Goal: Book appointment/travel/reservation

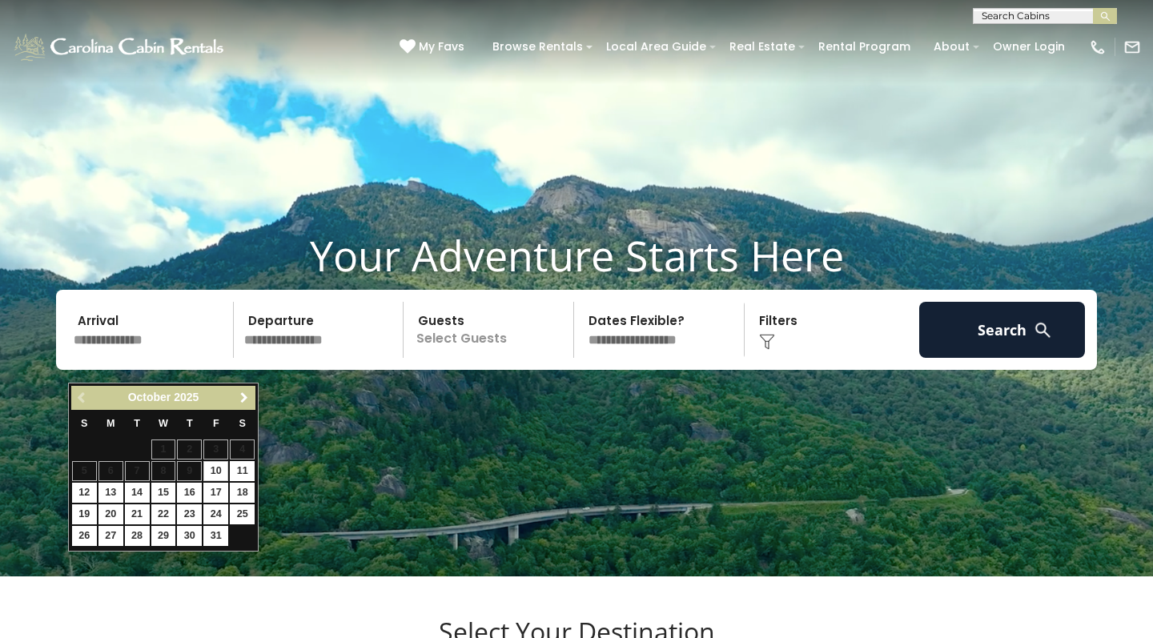
click at [247, 399] on span "Next" at bounding box center [244, 397] width 13 height 13
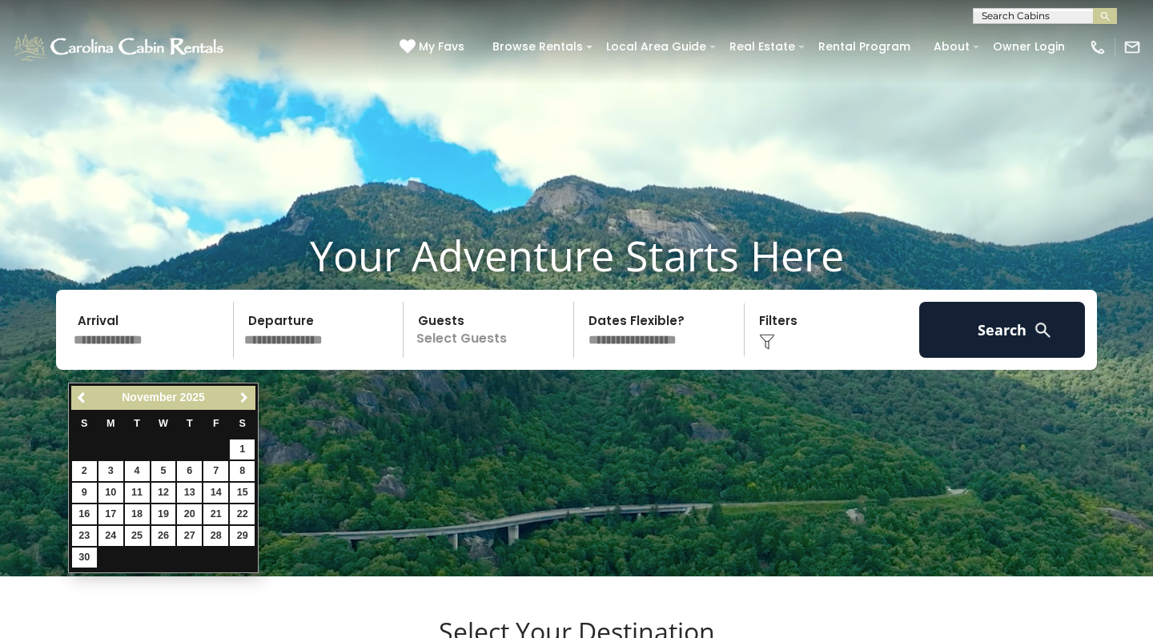
click at [245, 395] on span "Next" at bounding box center [244, 397] width 13 height 13
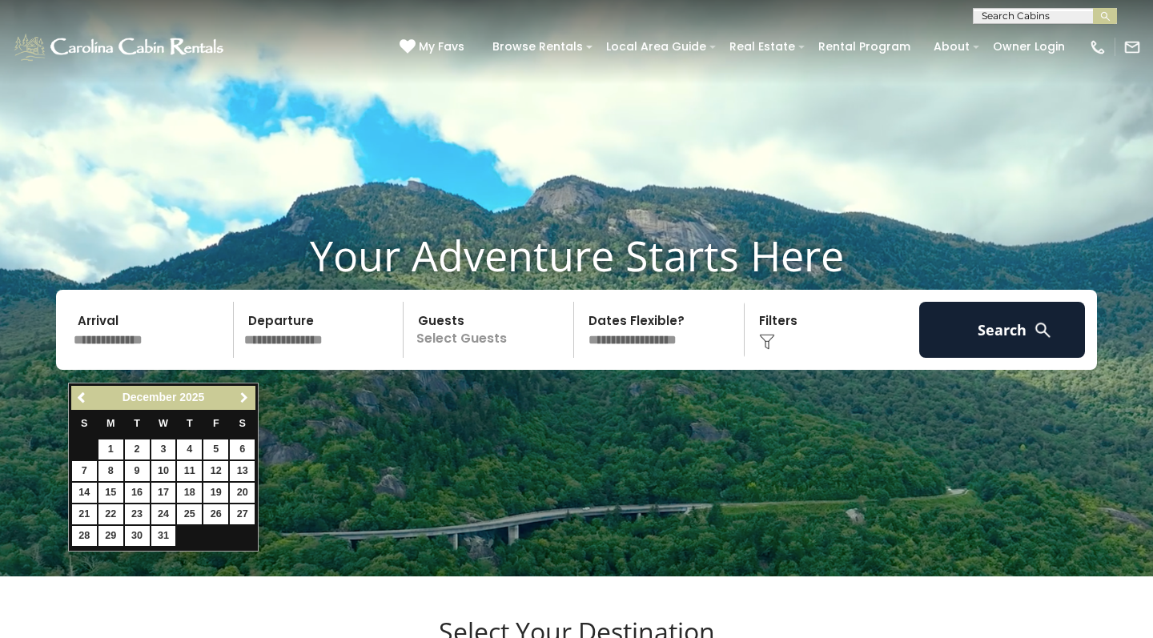
click at [245, 395] on span "Next" at bounding box center [244, 397] width 13 height 13
click at [169, 512] on link "21" at bounding box center [163, 514] width 25 height 20
type input "*******"
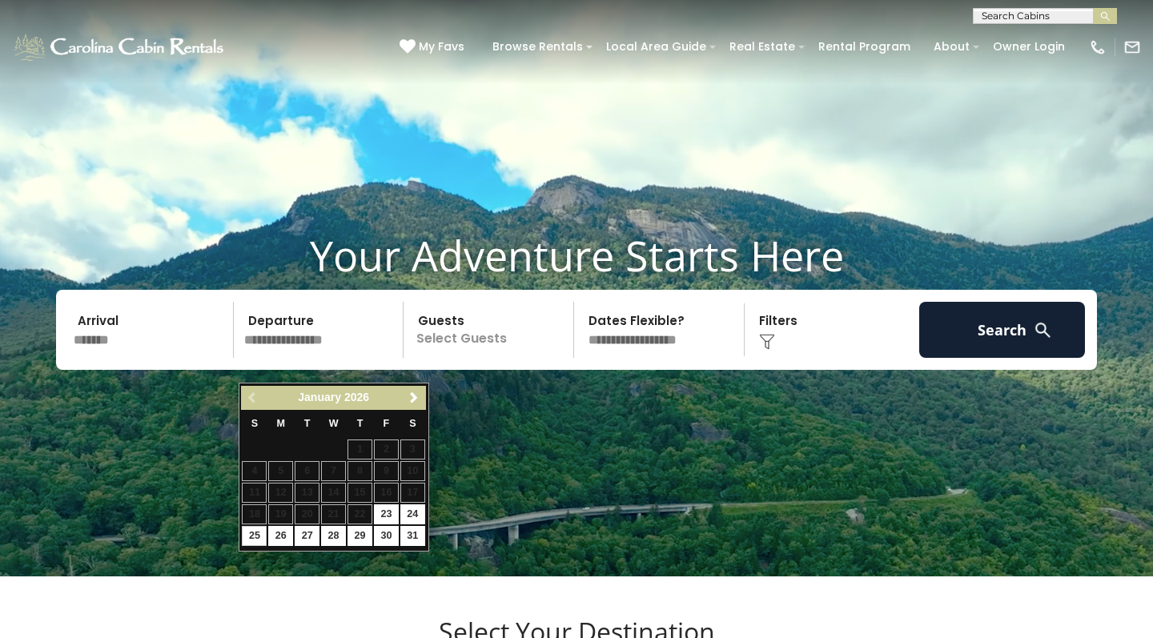
click at [254, 532] on link "25" at bounding box center [254, 536] width 25 height 20
type input "*******"
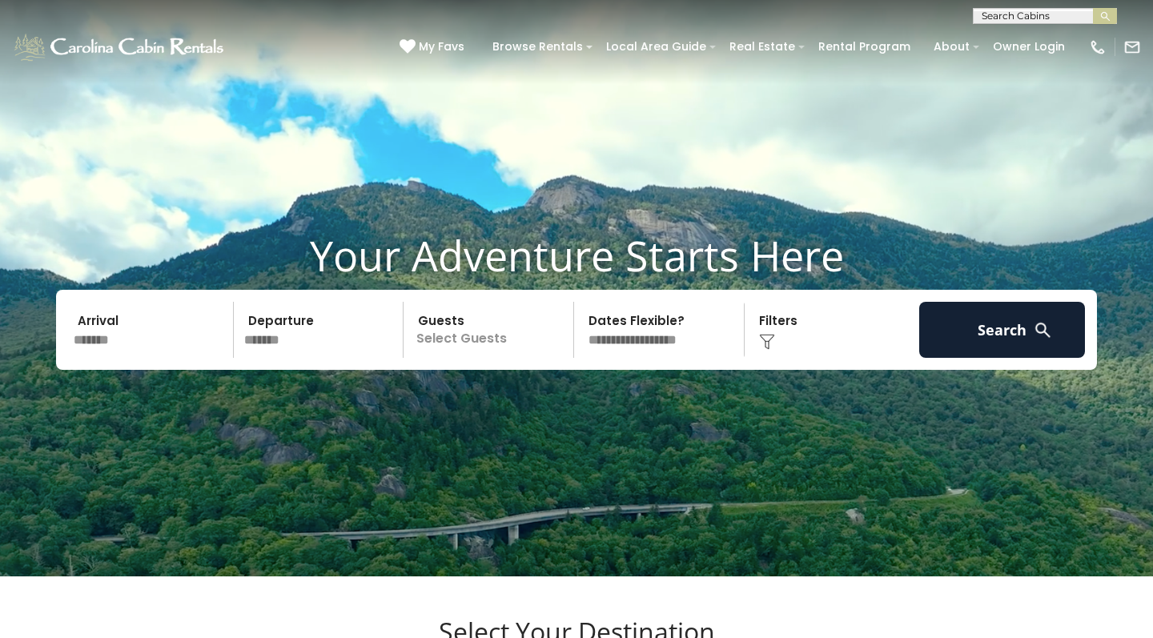
click at [528, 358] on p "Select Guests" at bounding box center [490, 330] width 165 height 56
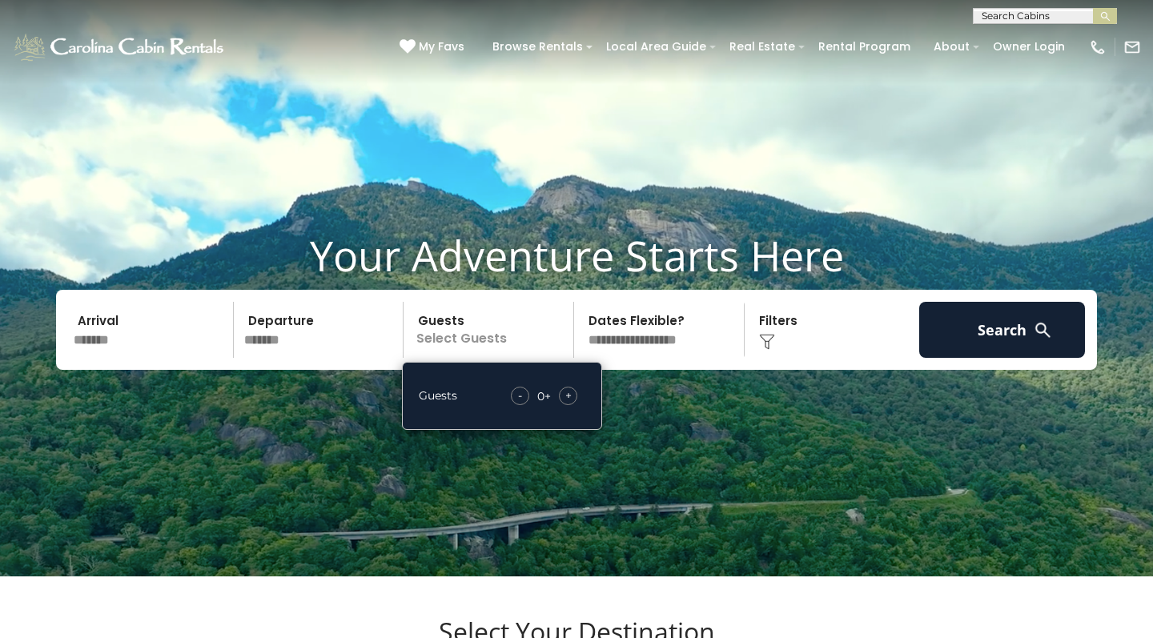
click at [568, 403] on span "+" at bounding box center [568, 395] width 6 height 16
select select "*"
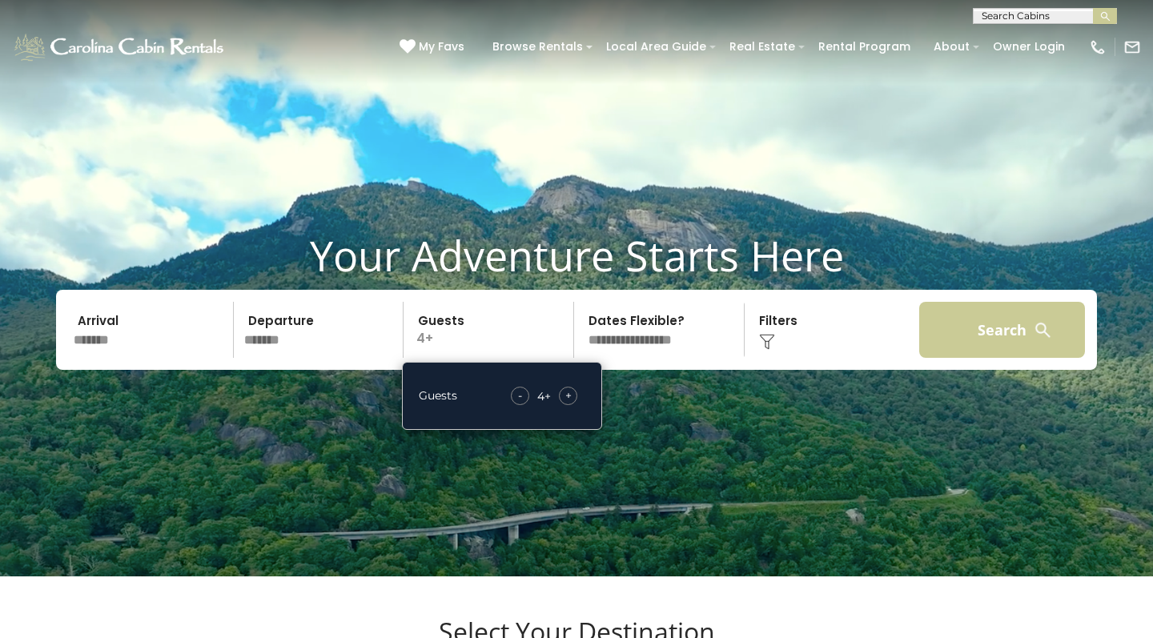
click at [975, 355] on button "Search" at bounding box center [1002, 330] width 166 height 56
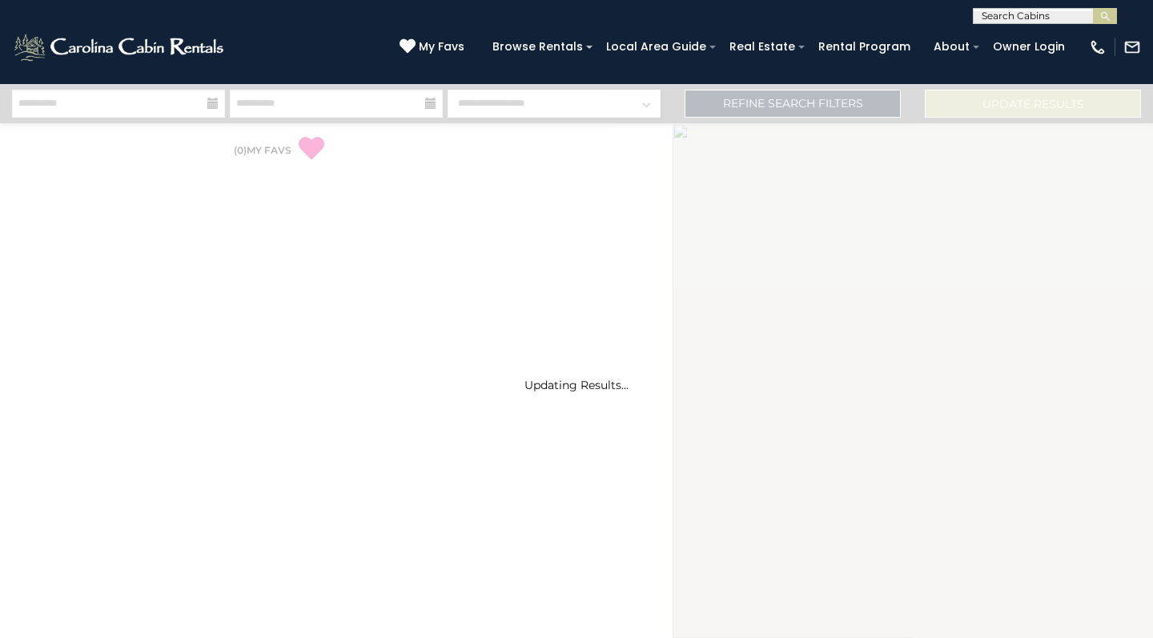
select select "*"
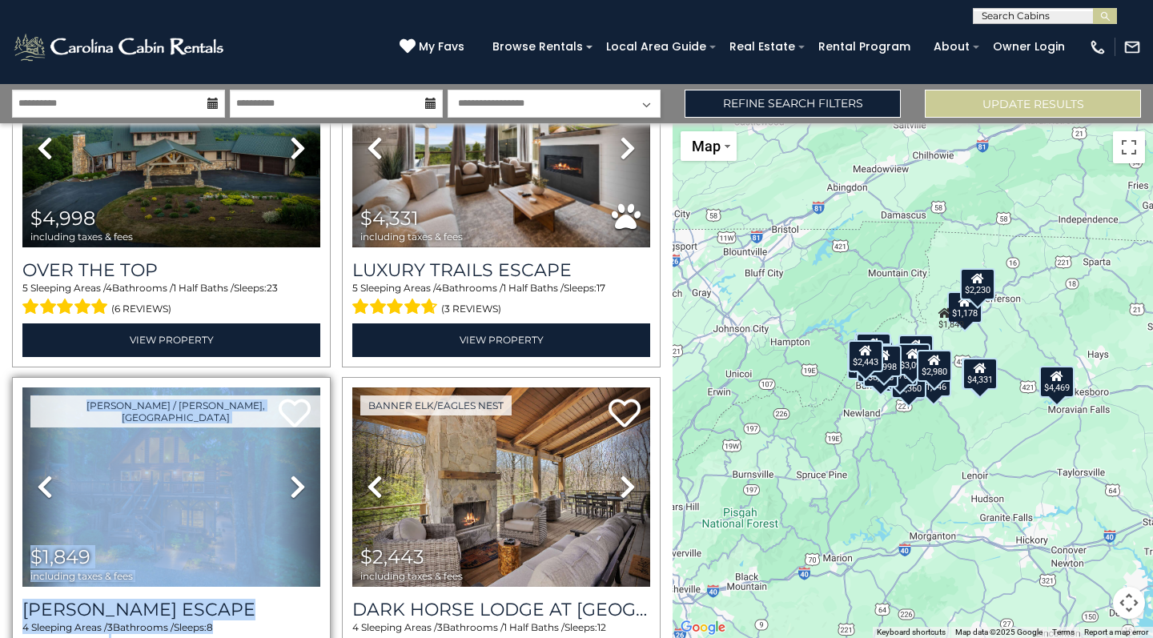
scroll to position [195, 0]
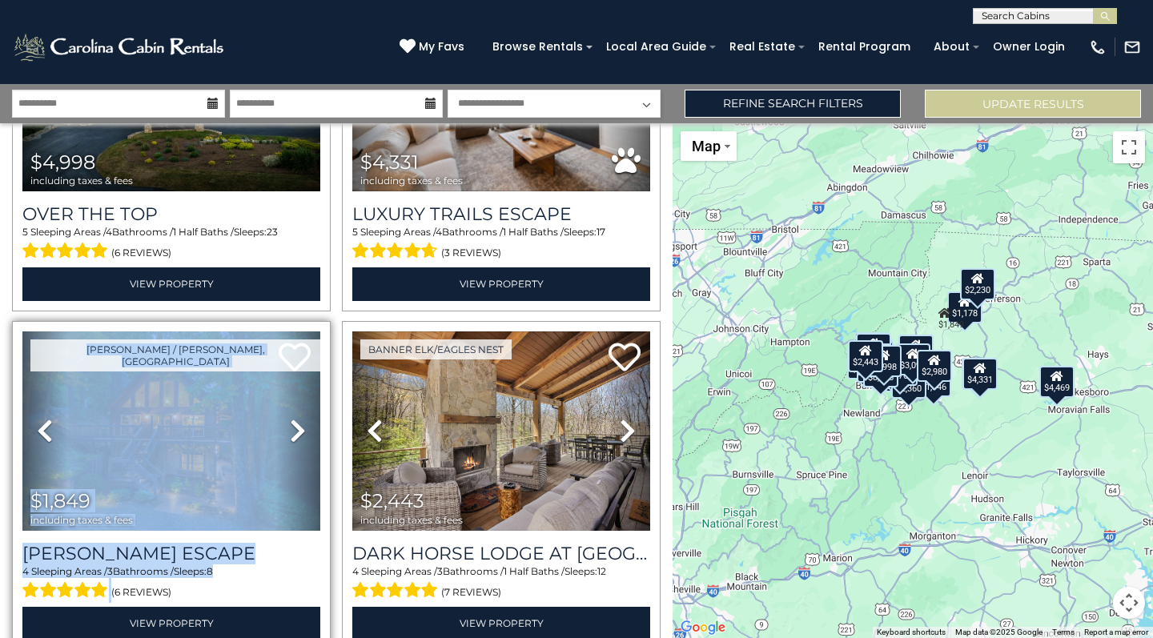
drag, startPoint x: 331, startPoint y: 532, endPoint x: 319, endPoint y: 634, distance: 102.5
click at [319, 634] on div "[PERSON_NAME] / [PERSON_NAME], [GEOGRAPHIC_DATA] Previous Next" at bounding box center [171, 486] width 330 height 330
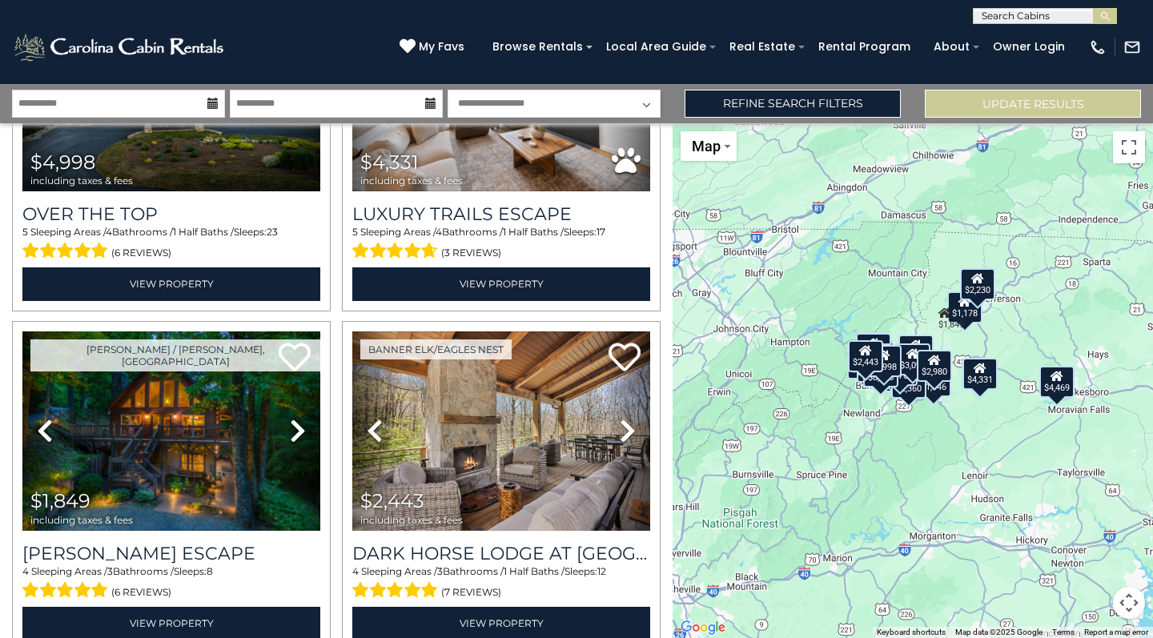
click at [330, 578] on div "[PERSON_NAME] / [PERSON_NAME], [GEOGRAPHIC_DATA] Previous Next" at bounding box center [171, 486] width 330 height 330
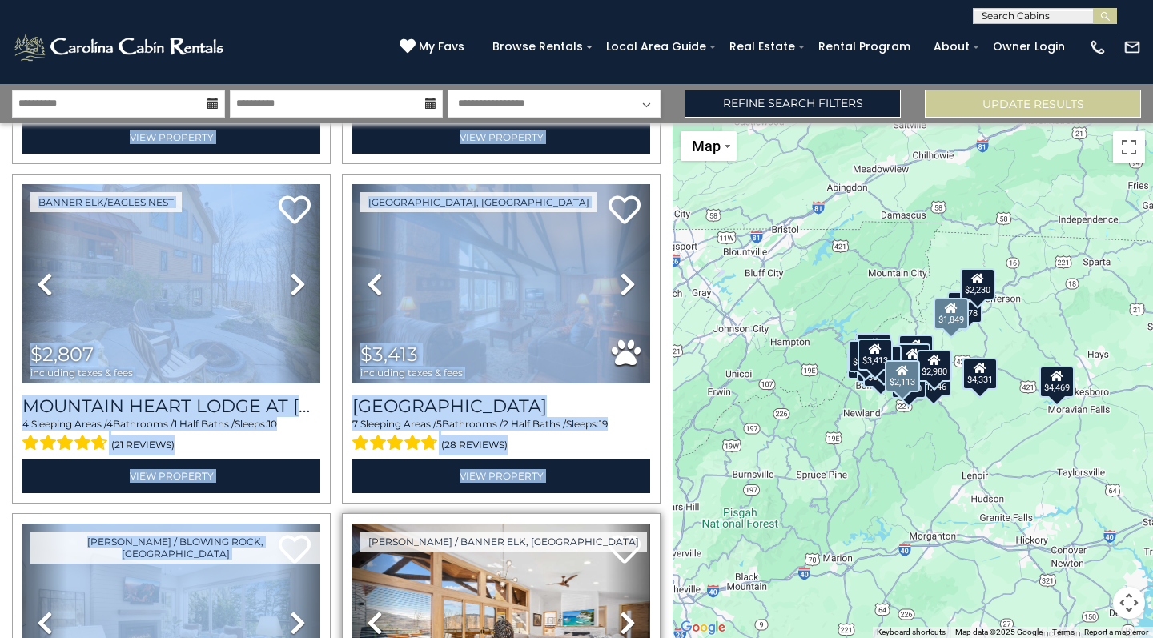
drag, startPoint x: 330, startPoint y: 577, endPoint x: 341, endPoint y: 633, distance: 57.1
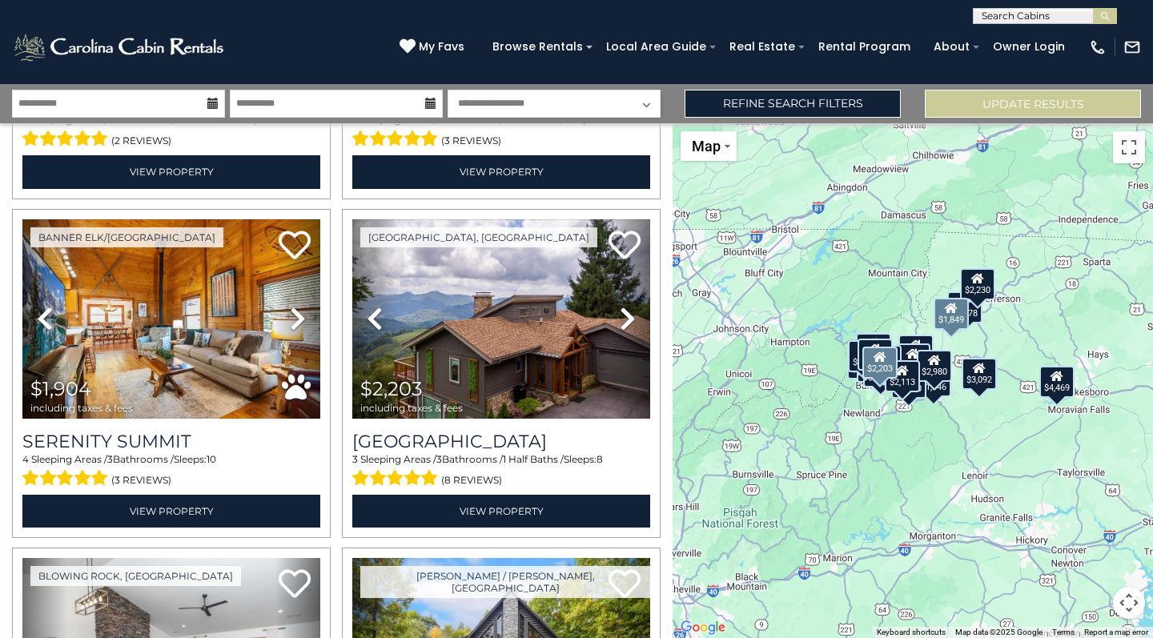
scroll to position [2382, 0]
